Goal: Task Accomplishment & Management: Complete application form

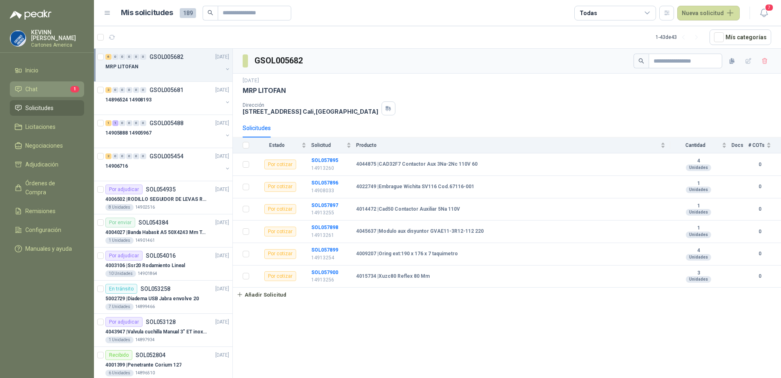
click at [64, 89] on li "Chat 1" at bounding box center [47, 89] width 65 height 9
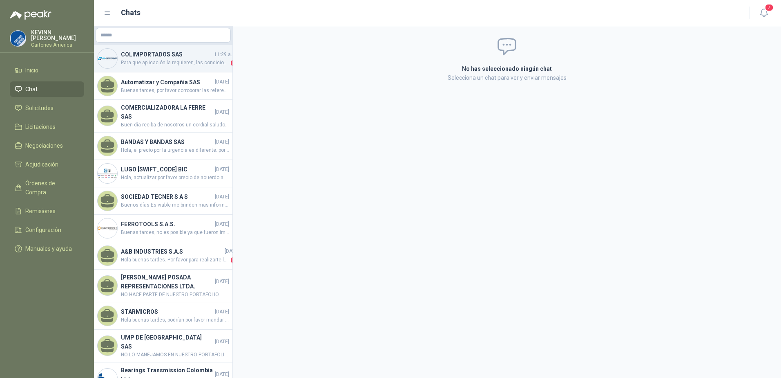
click at [176, 54] on h4 "COLIMPORTADOS SAS" at bounding box center [167, 54] width 92 height 9
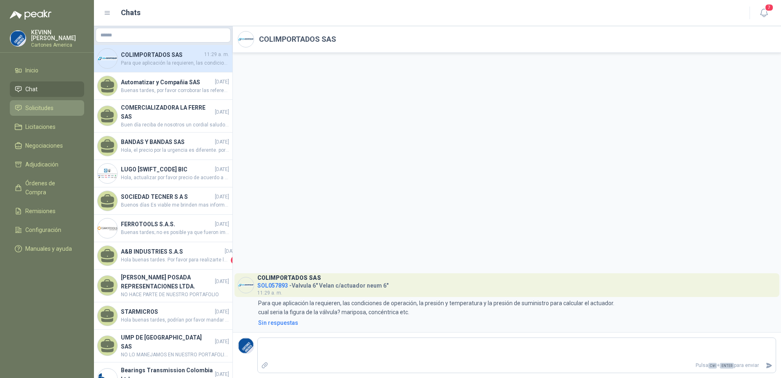
click at [53, 113] on link "Solicitudes" at bounding box center [47, 108] width 74 height 16
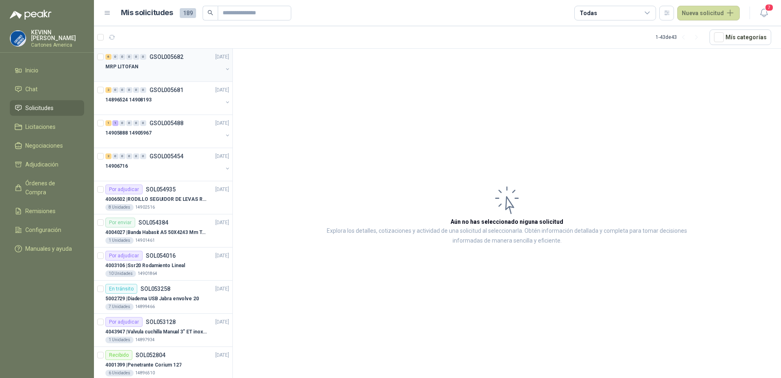
click at [185, 73] on div at bounding box center [163, 75] width 117 height 7
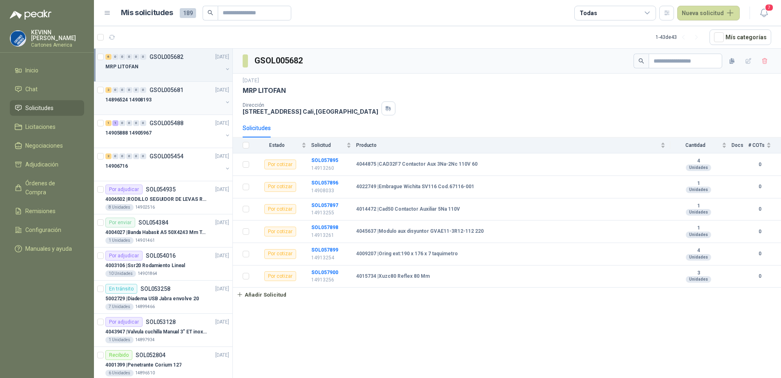
click at [195, 97] on div "14896524 14908193" at bounding box center [163, 100] width 117 height 10
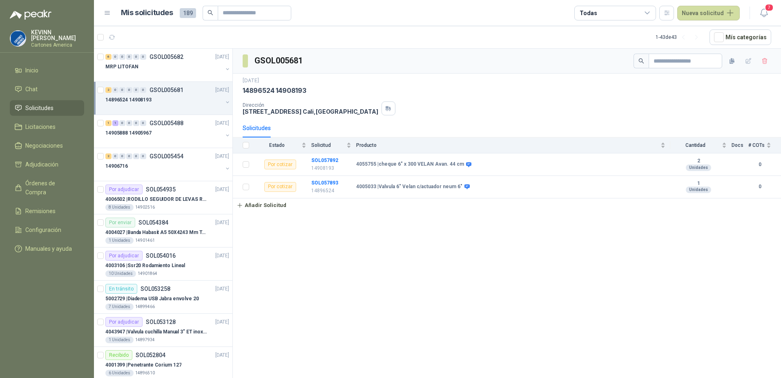
click at [199, 96] on div "14896524 14908193" at bounding box center [163, 100] width 117 height 10
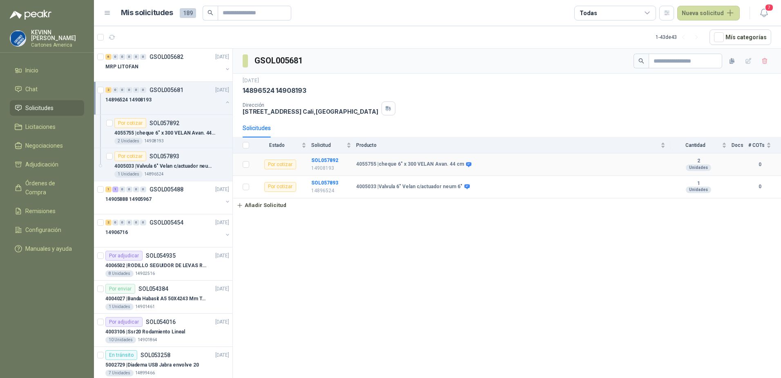
click at [308, 168] on td "Por cotizar" at bounding box center [282, 164] width 57 height 22
drag, startPoint x: 165, startPoint y: 130, endPoint x: 173, endPoint y: 152, distance: 22.9
click at [165, 130] on p "4055755 | cheque 6" x 300 VELAN Avan. 44 cm" at bounding box center [165, 133] width 102 height 8
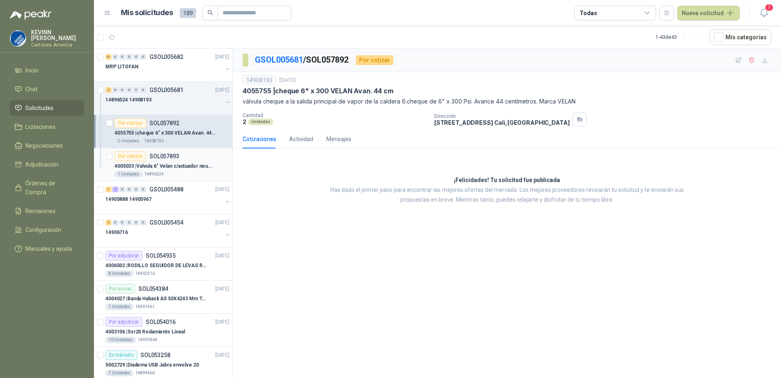
click at [173, 163] on p "4005033 | Valvula 6" Velan c/actuador neum 6"" at bounding box center [165, 166] width 102 height 8
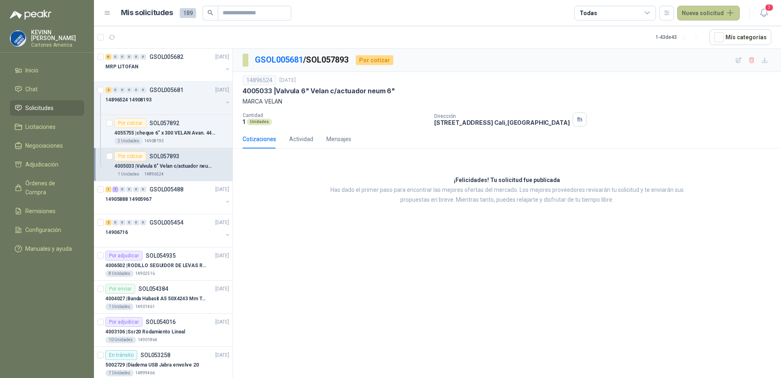
click at [717, 10] on button "Nueva solicitud" at bounding box center [709, 13] width 63 height 15
click at [704, 36] on link "Solicitud" at bounding box center [718, 33] width 69 height 14
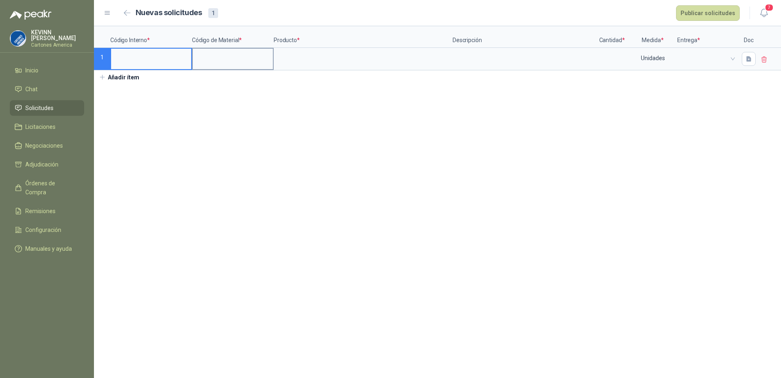
click at [211, 56] on input at bounding box center [233, 57] width 80 height 16
click at [156, 58] on input at bounding box center [151, 57] width 80 height 16
click at [235, 60] on input at bounding box center [233, 57] width 80 height 16
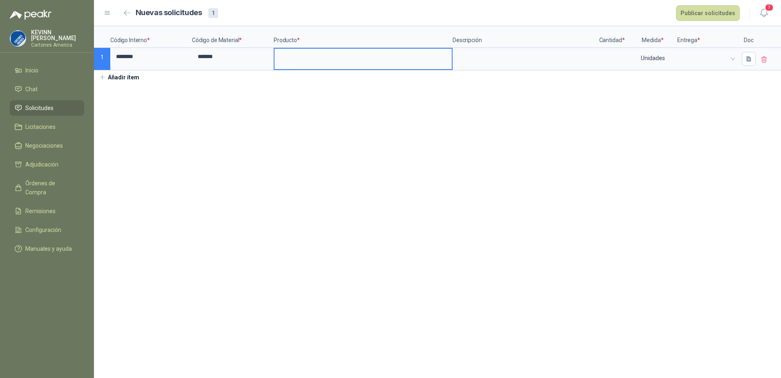
click at [304, 61] on input at bounding box center [363, 57] width 177 height 16
click at [325, 58] on input at bounding box center [363, 57] width 177 height 16
drag, startPoint x: 418, startPoint y: 60, endPoint x: 506, endPoint y: 68, distance: 87.8
click at [506, 68] on div "**********" at bounding box center [437, 48] width 687 height 44
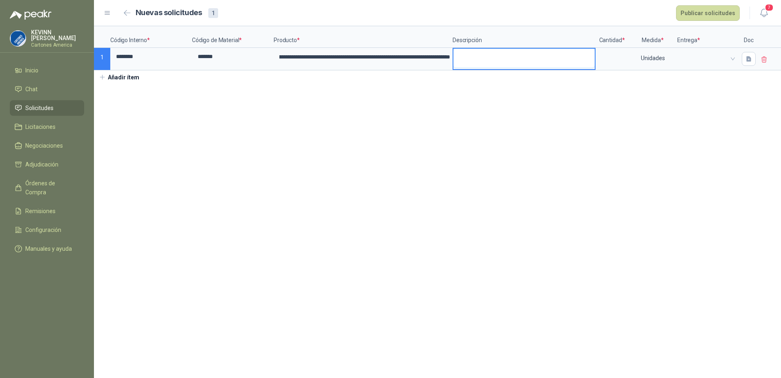
click at [489, 51] on textarea at bounding box center [524, 58] width 141 height 19
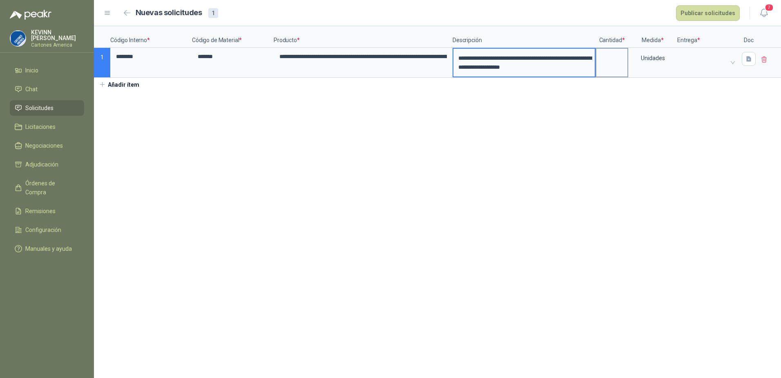
click at [612, 61] on input at bounding box center [612, 57] width 31 height 16
type input "*"
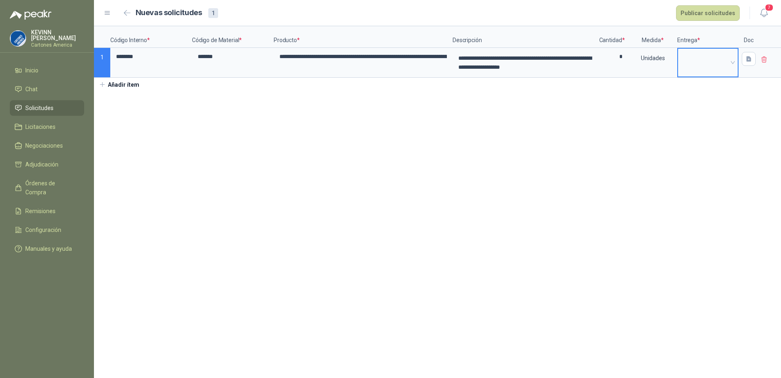
click at [735, 63] on div at bounding box center [708, 63] width 60 height 28
click at [707, 97] on div "LITOFAN" at bounding box center [708, 99] width 47 height 9
click at [753, 61] on button "button" at bounding box center [749, 59] width 14 height 14
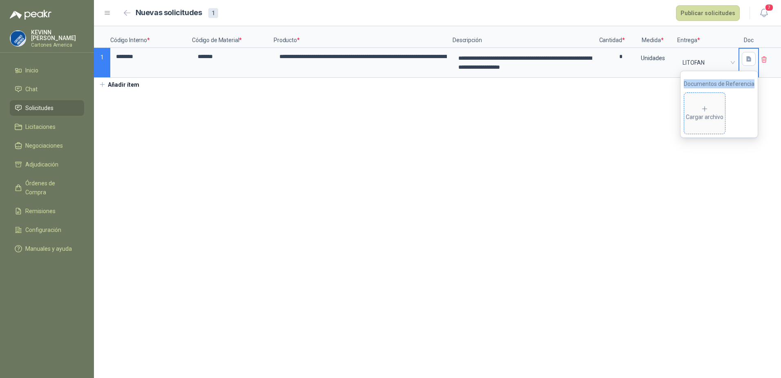
click at [725, 110] on span "Cargar archivo" at bounding box center [704, 113] width 41 height 41
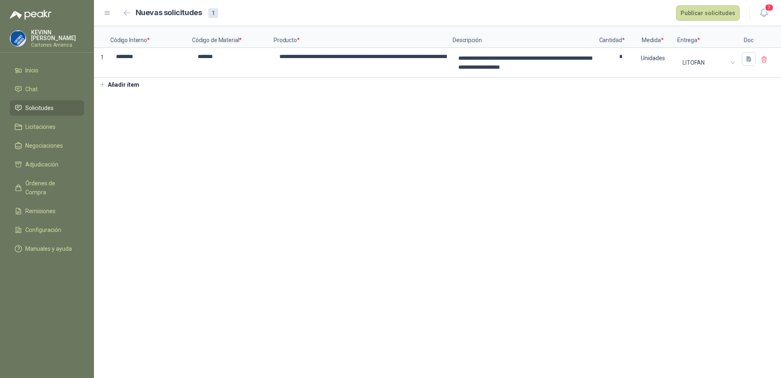
click at [702, 201] on section "**********" at bounding box center [437, 201] width 687 height 351
click at [705, 16] on button "Publicar solicitudes" at bounding box center [708, 13] width 64 height 16
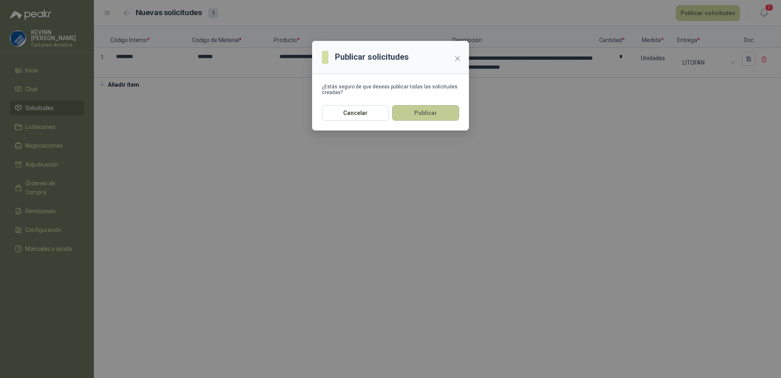
click at [426, 110] on button "Publicar" at bounding box center [425, 113] width 67 height 16
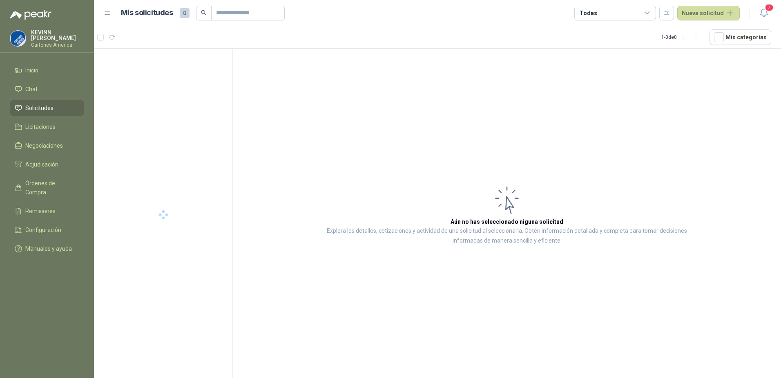
click at [42, 106] on span "Solicitudes" at bounding box center [39, 107] width 28 height 9
